Goal: Navigation & Orientation: Find specific page/section

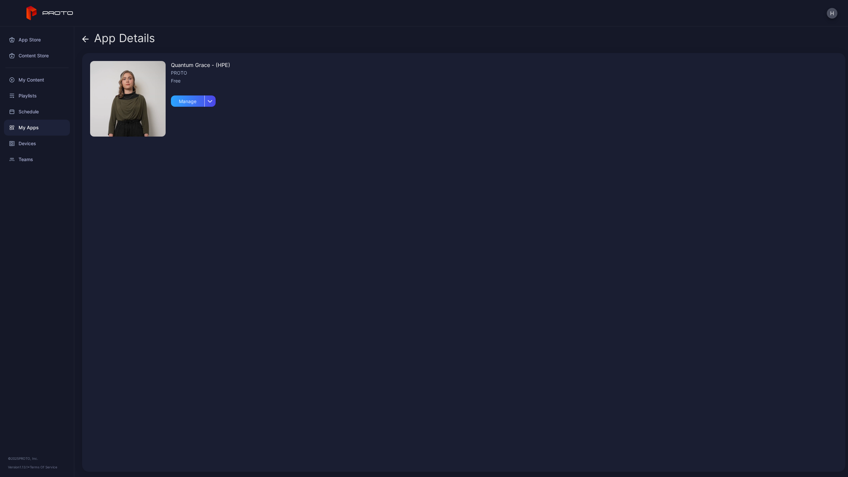
click at [22, 127] on div "My Apps" at bounding box center [37, 128] width 66 height 16
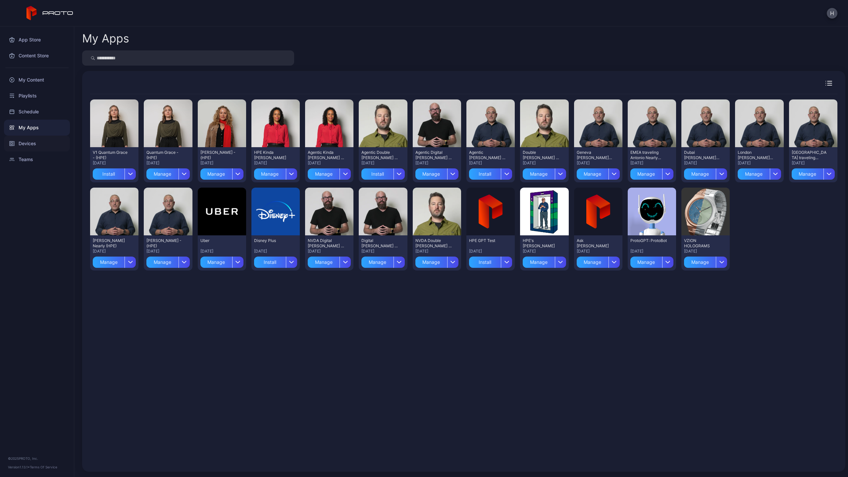
click at [19, 144] on div "Devices" at bounding box center [37, 144] width 66 height 16
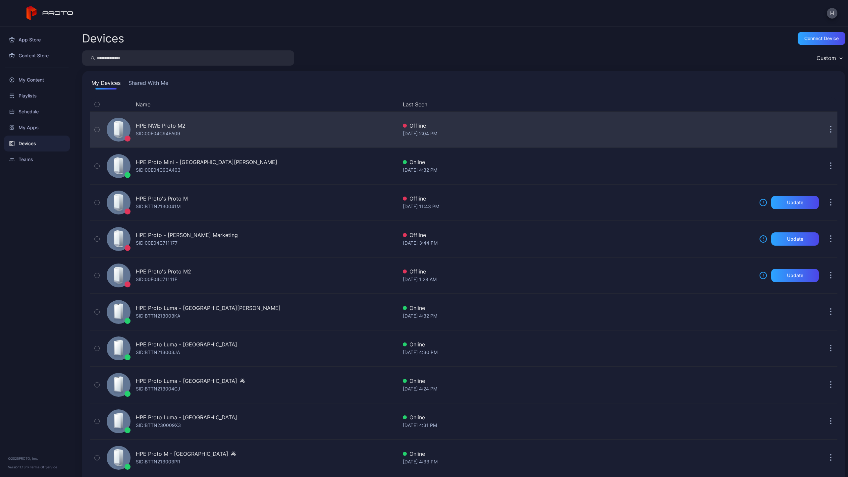
click at [141, 130] on div "SID: 00E04C94EA09" at bounding box center [158, 134] width 44 height 8
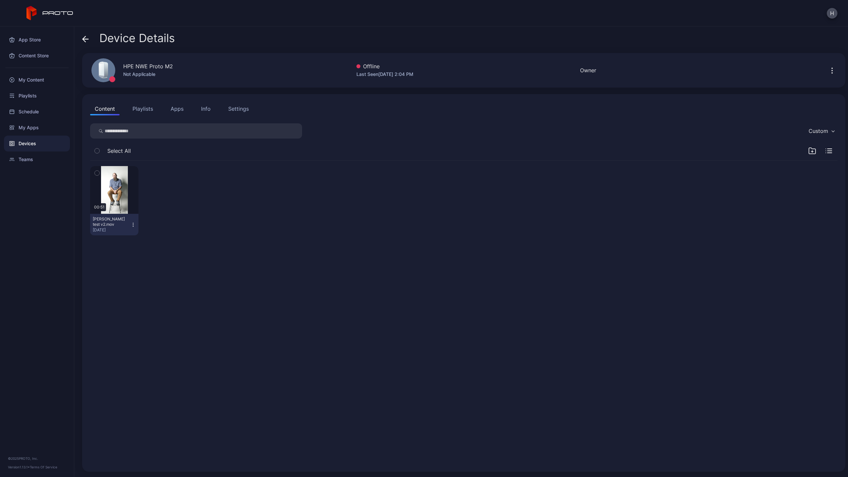
click at [181, 109] on button "Apps" at bounding box center [177, 108] width 22 height 13
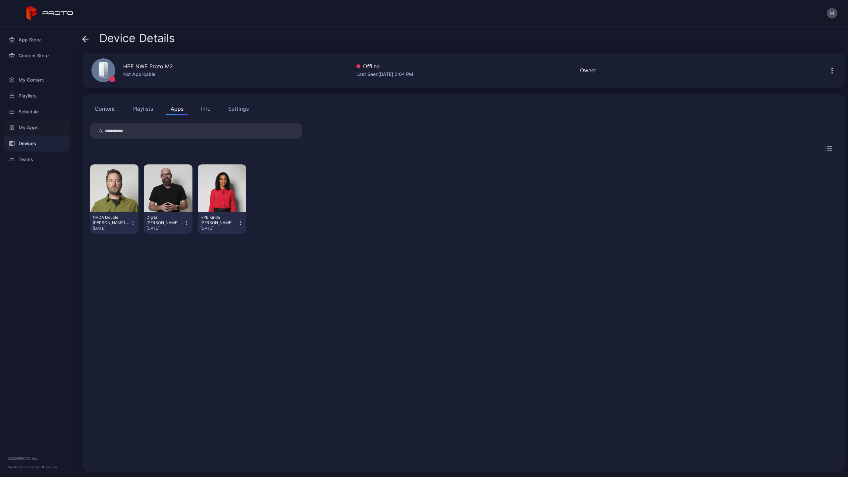
click at [29, 127] on div "My Apps" at bounding box center [37, 128] width 66 height 16
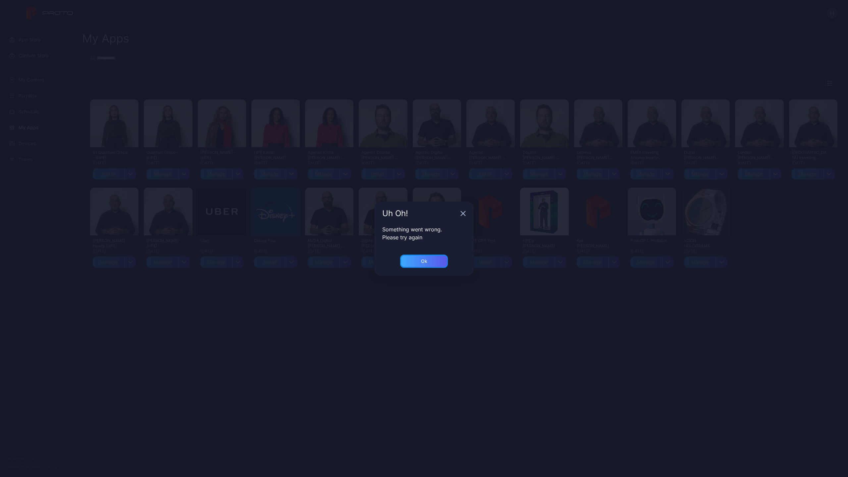
click at [443, 256] on div "Ok" at bounding box center [424, 261] width 48 height 13
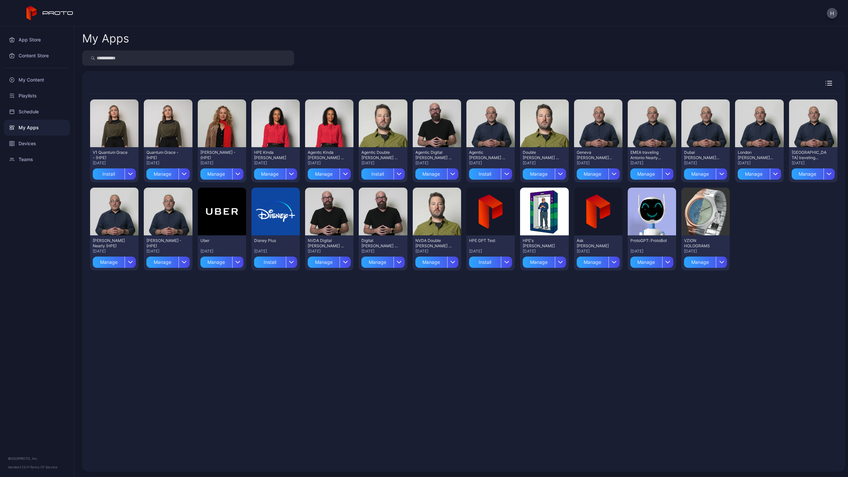
click at [431, 289] on div "Preview V1 Quantum Grace - (HPE) [DATE] Install Preview Quantum Grace - (HPE) […" at bounding box center [464, 279] width 748 height 370
click at [219, 134] on div "Preview" at bounding box center [222, 123] width 48 height 48
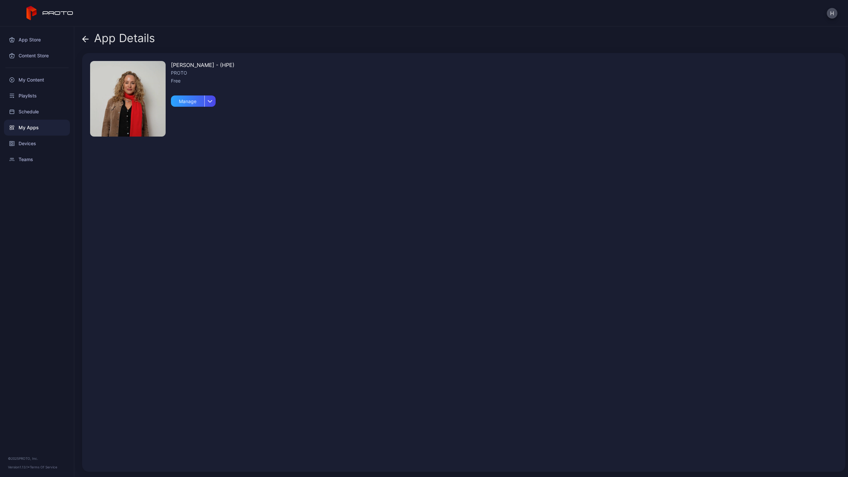
click at [132, 107] on img at bounding box center [128, 99] width 76 height 76
click at [87, 40] on icon at bounding box center [85, 39] width 7 height 7
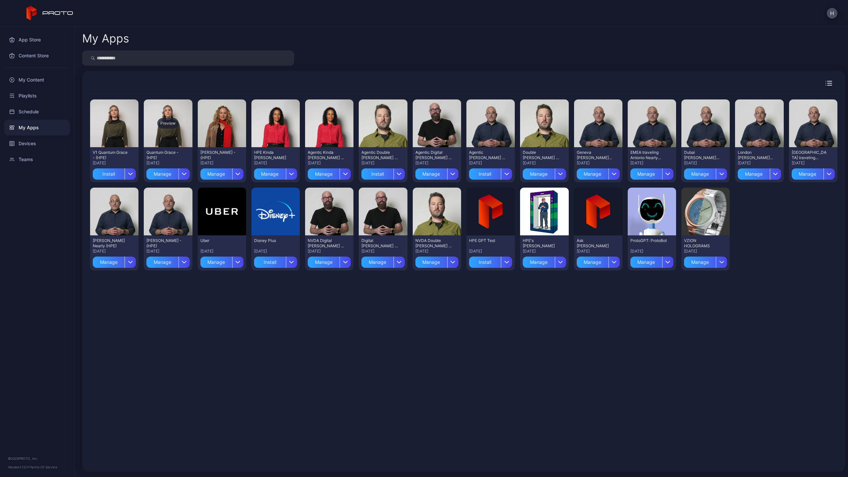
click at [169, 135] on div "Preview" at bounding box center [168, 123] width 48 height 48
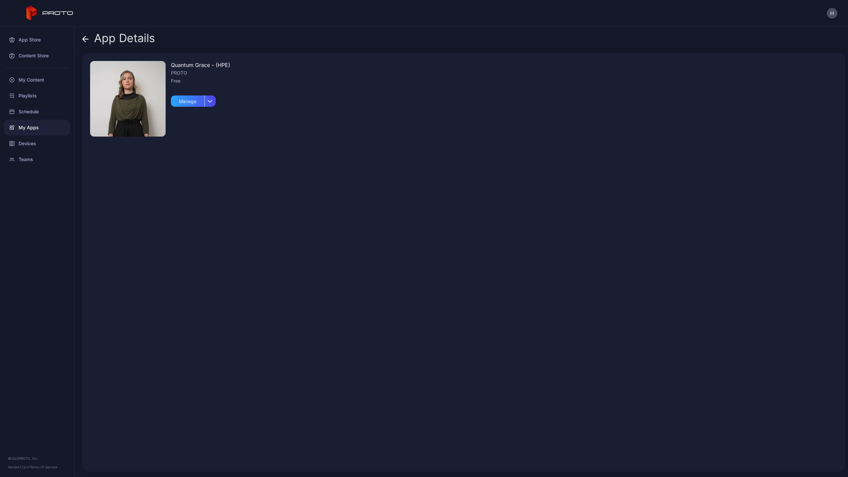
click at [91, 37] on div "App Details" at bounding box center [118, 40] width 73 height 16
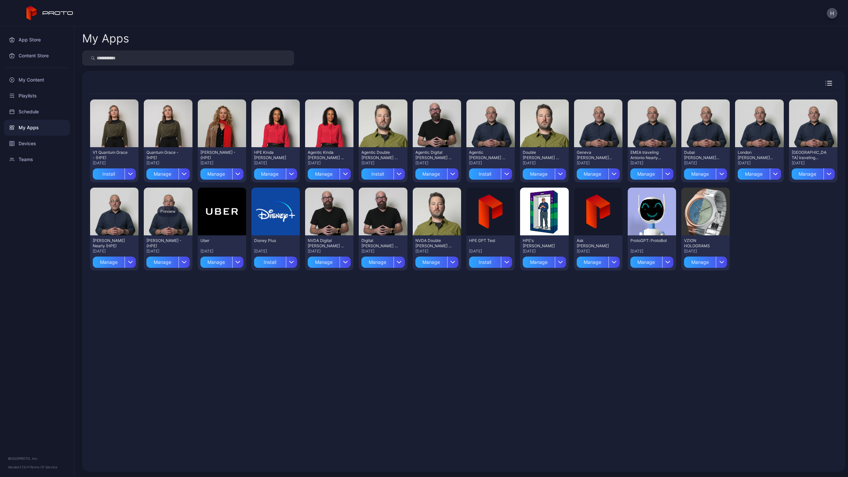
click at [178, 222] on div "Preview" at bounding box center [168, 212] width 48 height 48
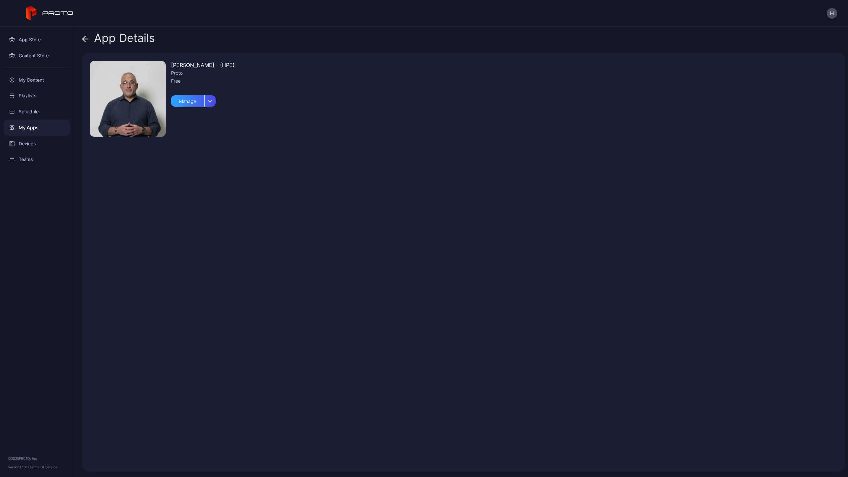
click at [86, 38] on icon at bounding box center [85, 39] width 7 height 7
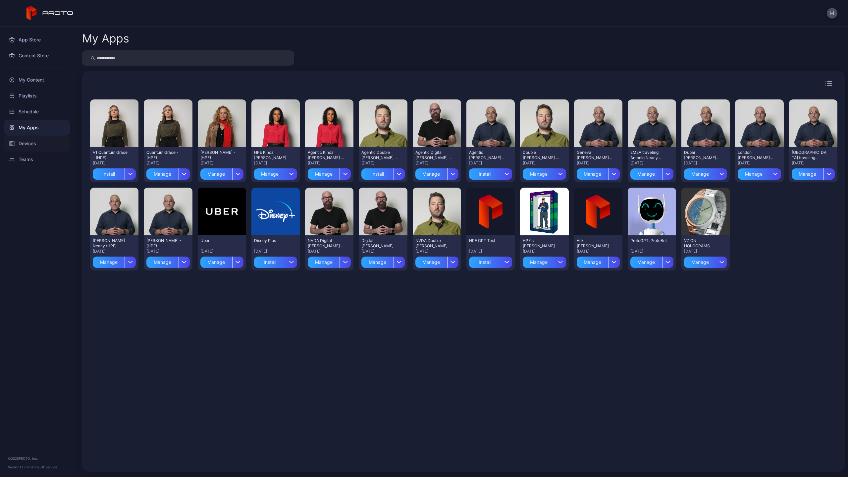
click at [23, 144] on div "Devices" at bounding box center [37, 144] width 66 height 16
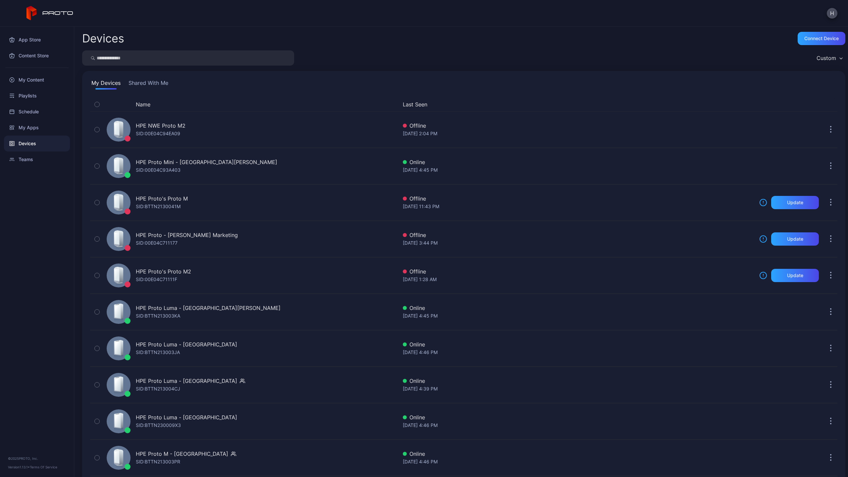
click at [23, 142] on div "Devices" at bounding box center [37, 144] width 66 height 16
click at [25, 111] on div "Schedule" at bounding box center [37, 112] width 66 height 16
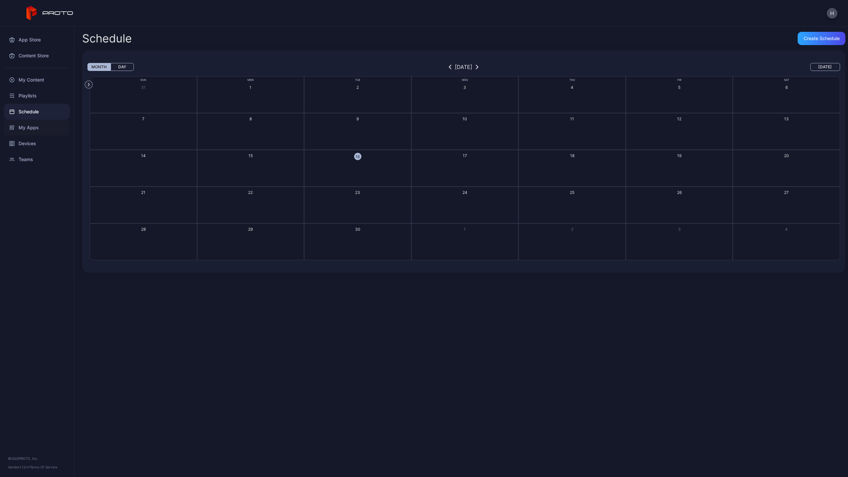
click at [26, 125] on div "My Apps" at bounding box center [37, 128] width 66 height 16
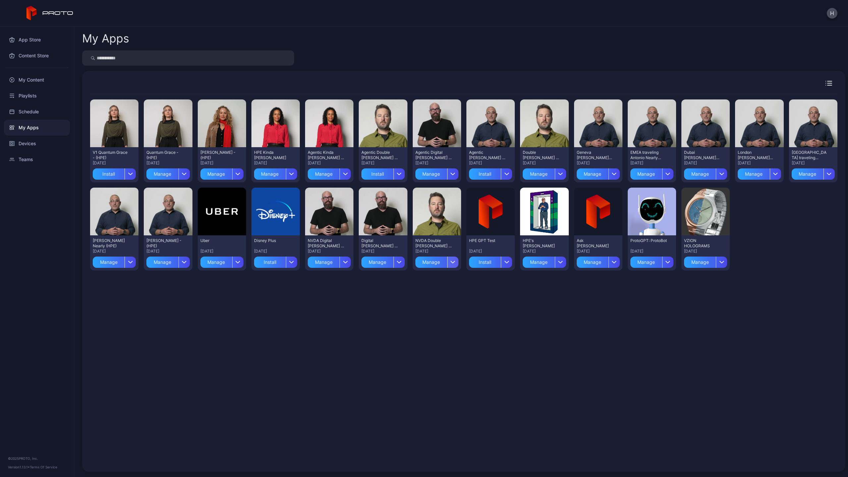
click at [448, 264] on div "button" at bounding box center [452, 262] width 11 height 11
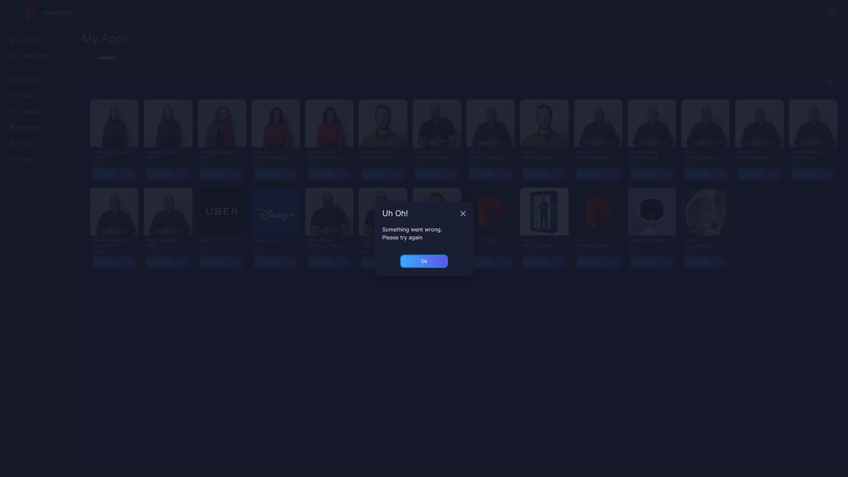
click at [429, 261] on div "Ok" at bounding box center [424, 261] width 48 height 13
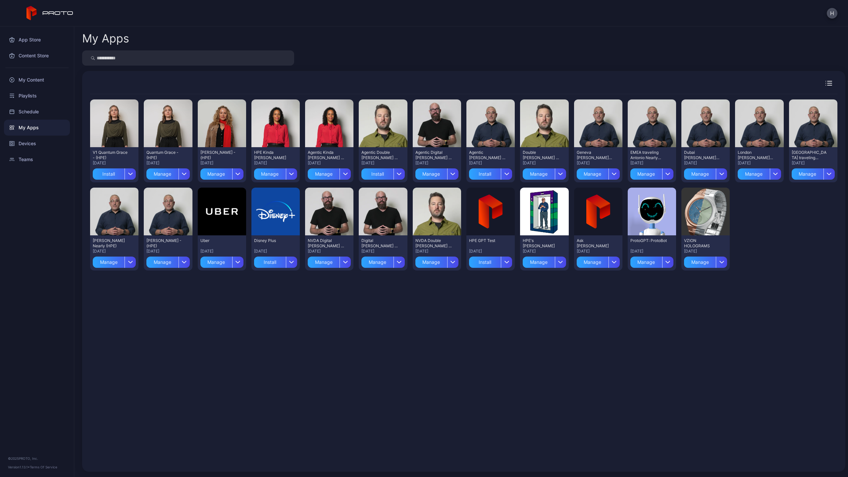
click at [356, 287] on div "Preview V1 Quantum Grace - (HPE) [DATE] Install Preview Quantum Grace - (HPE) […" at bounding box center [464, 279] width 748 height 370
drag, startPoint x: 628, startPoint y: 77, endPoint x: 623, endPoint y: 44, distance: 33.6
click at [623, 44] on div "My Apps Preview V1 Quantum Grace - (HPE) [DATE] Install Preview Quantum Grace -…" at bounding box center [461, 252] width 774 height 450
